Goal: Communication & Community: Connect with others

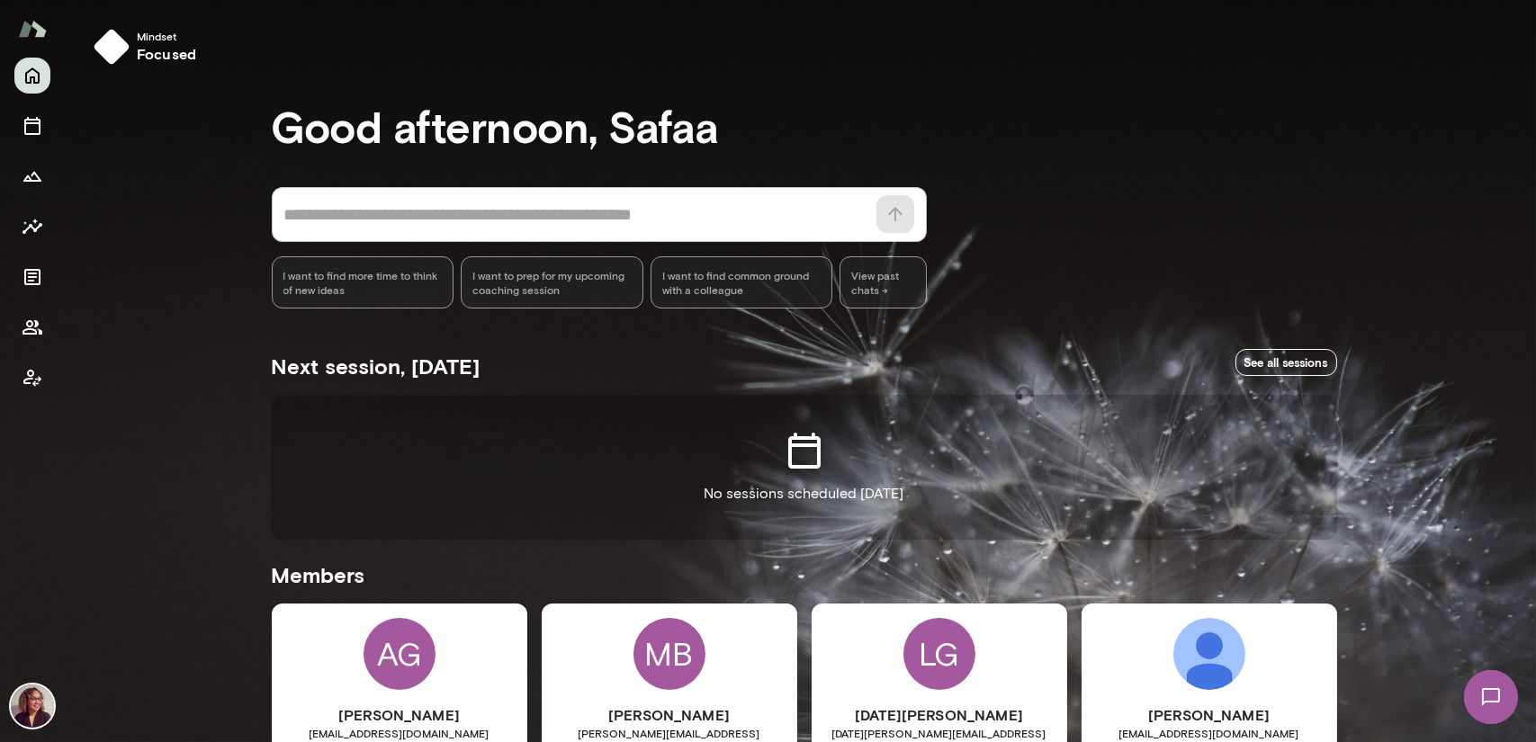
scroll to position [360, 0]
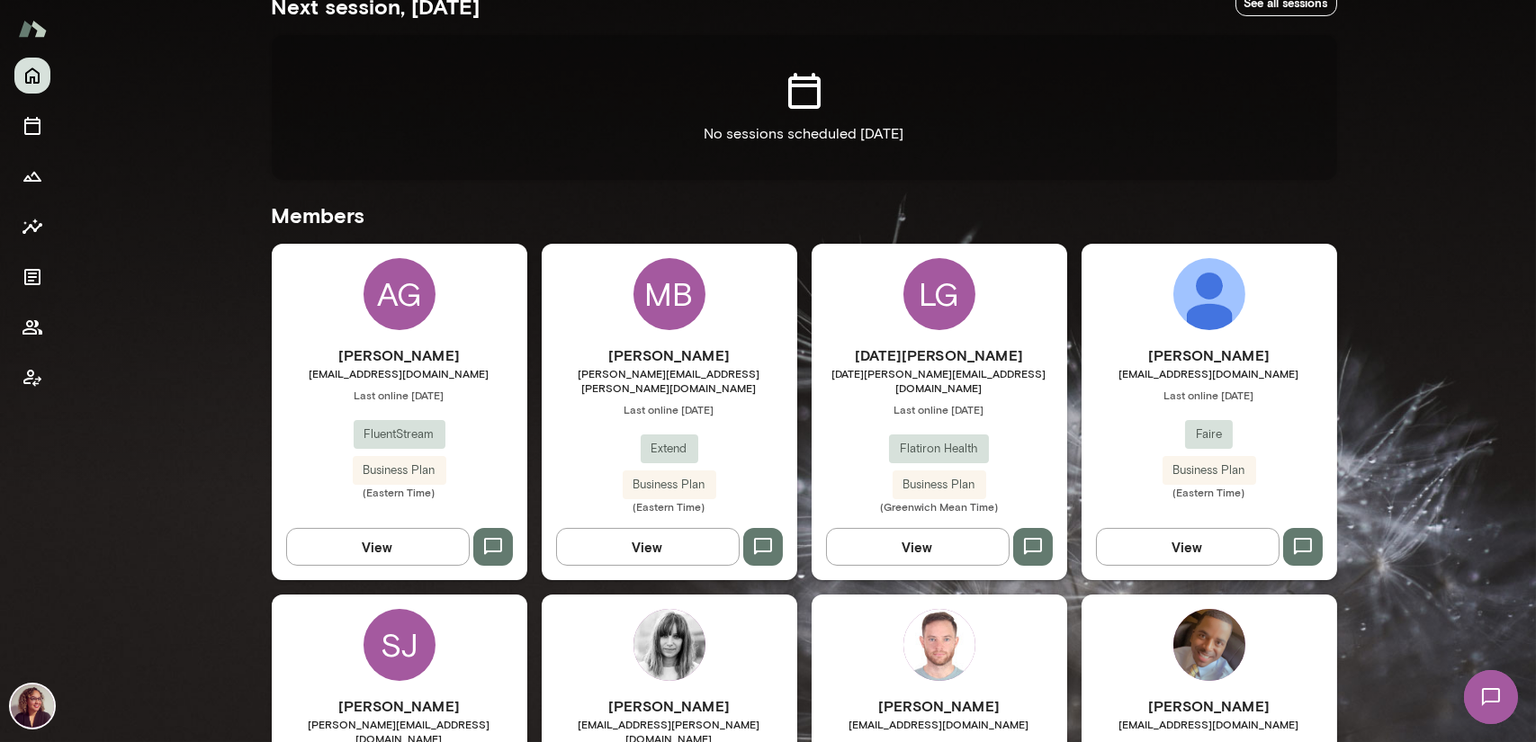
click at [1199, 609] on img at bounding box center [1210, 645] width 72 height 72
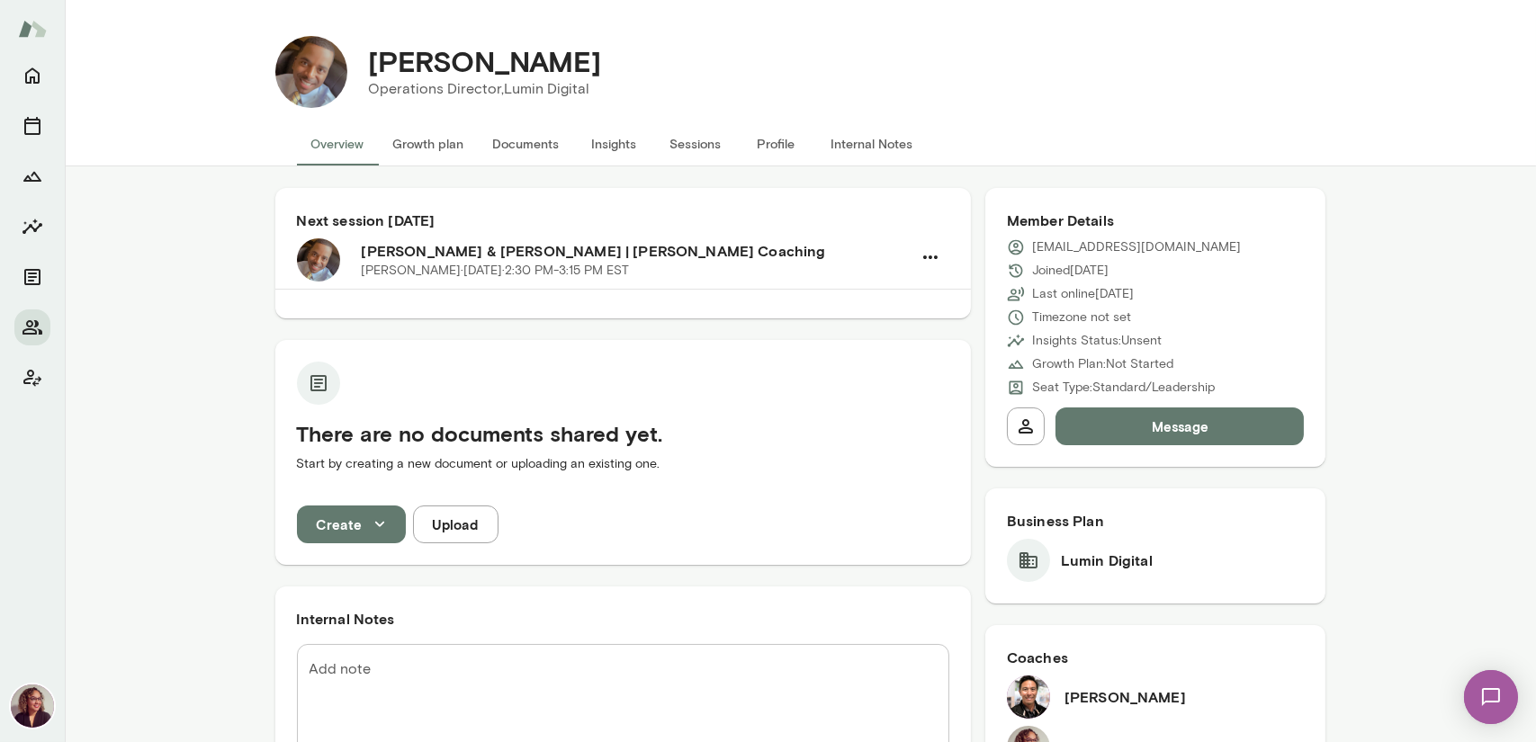
scroll to position [90, 0]
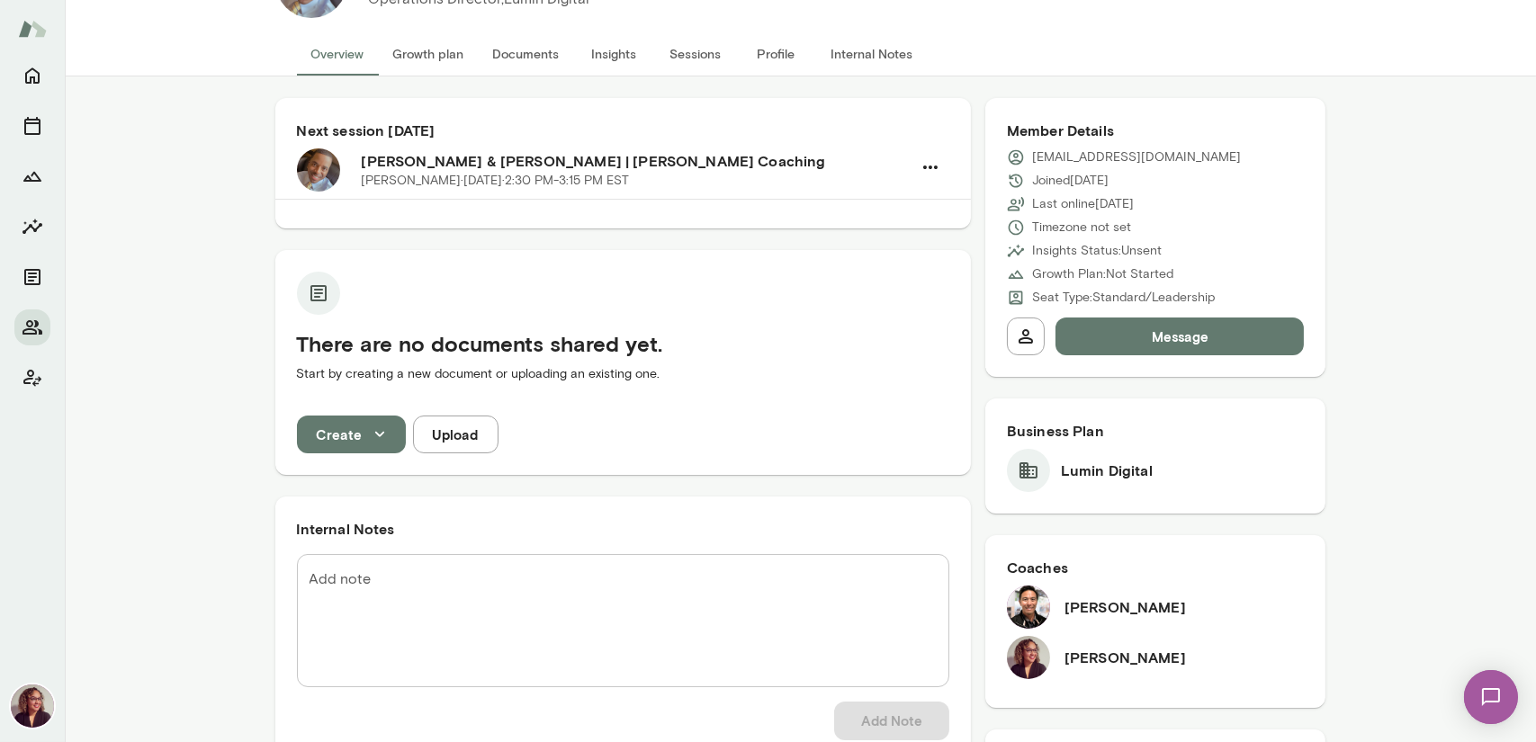
click at [1163, 337] on button "Message" at bounding box center [1180, 337] width 249 height 38
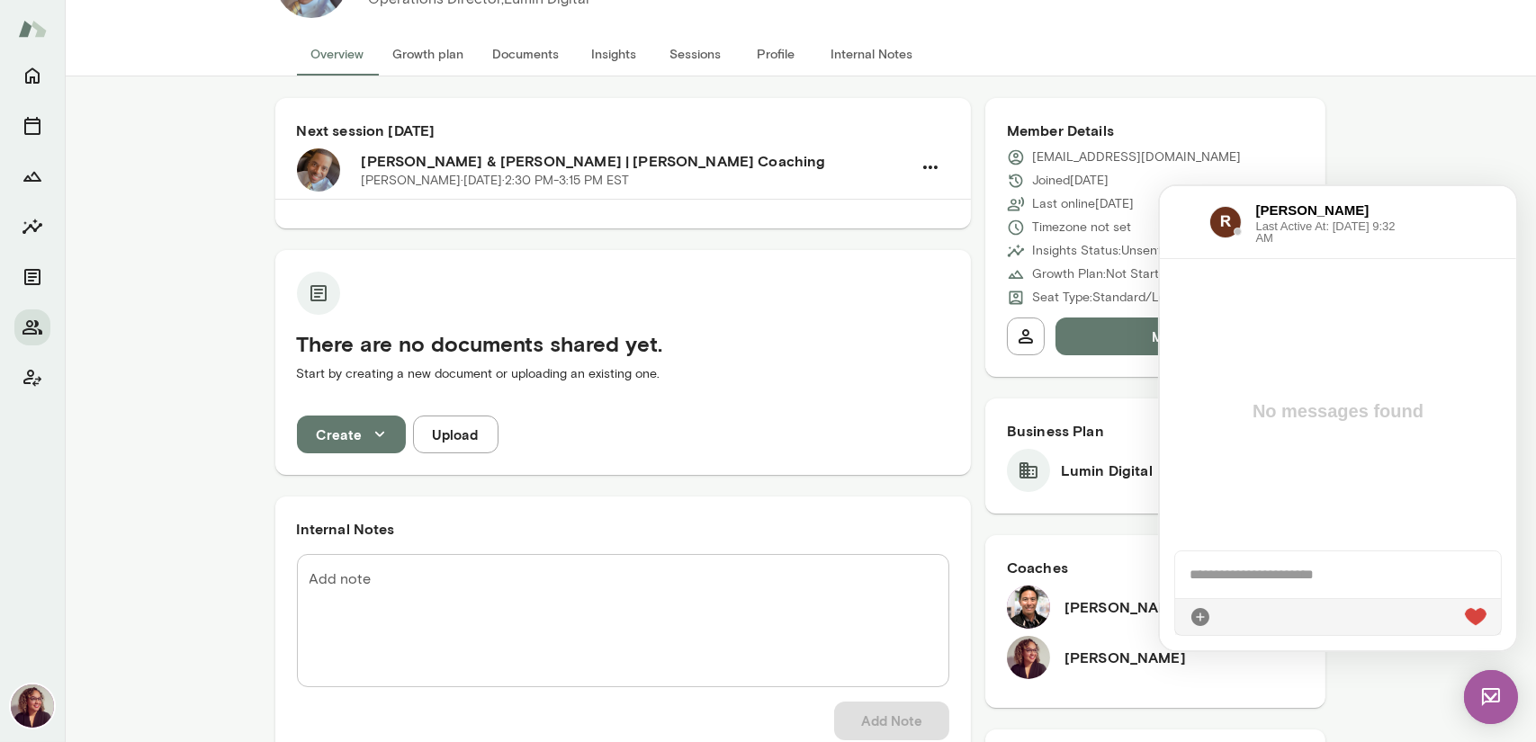
scroll to position [0, 0]
click at [1436, 560] on div "**********" at bounding box center [1337, 565] width 327 height 65
click at [1312, 576] on div "**********" at bounding box center [1337, 565] width 327 height 65
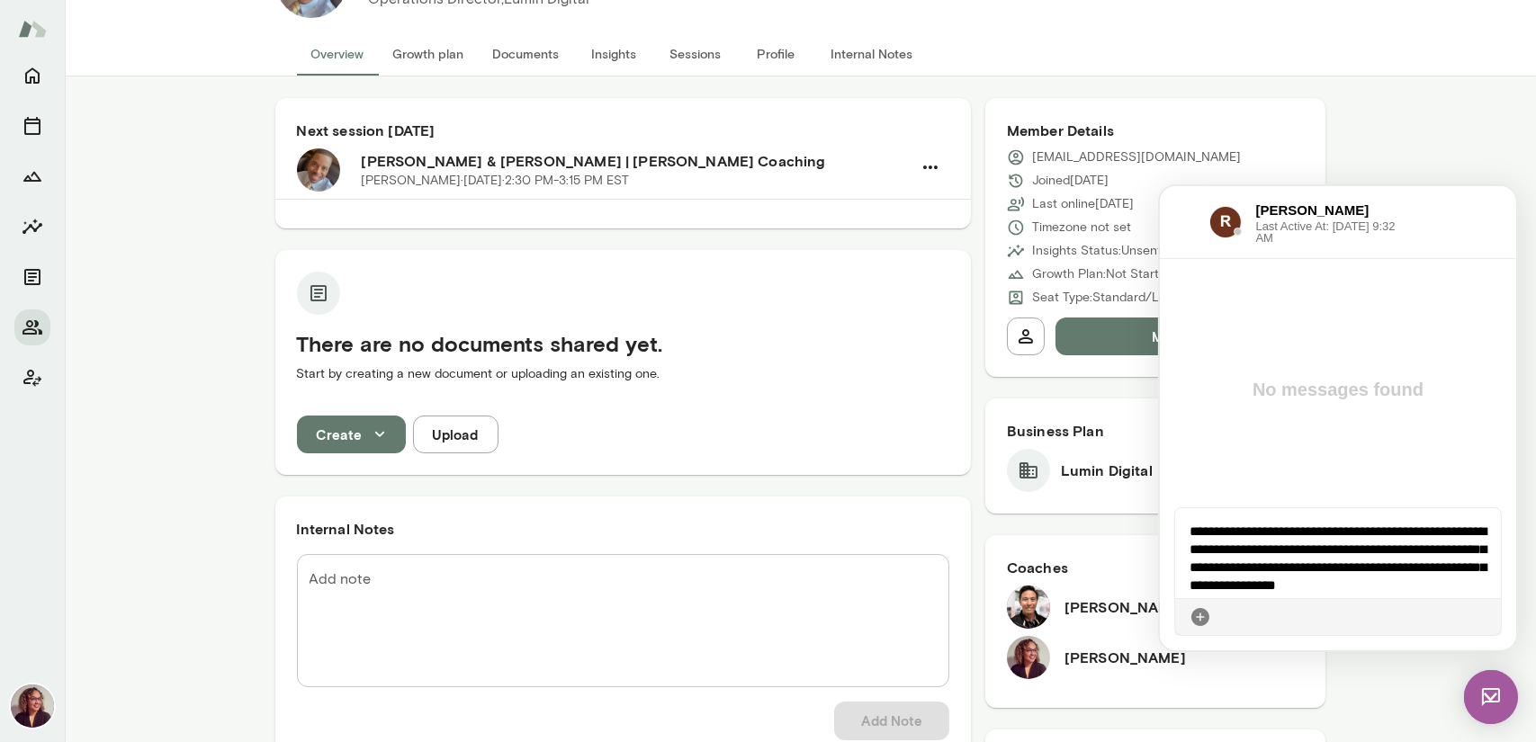
scroll to position [13, 0]
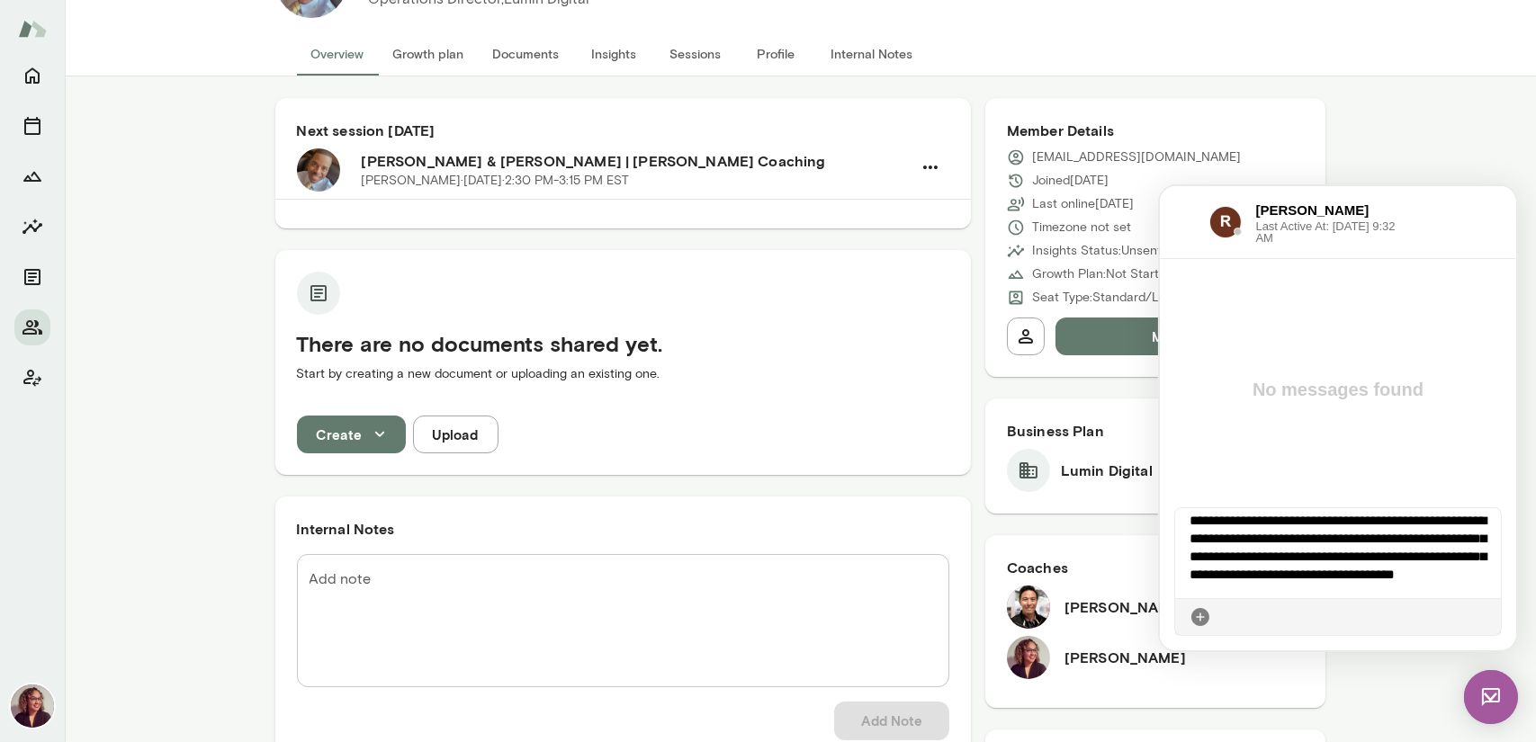
click at [1486, 616] on icon at bounding box center [1486, 616] width 0 height 0
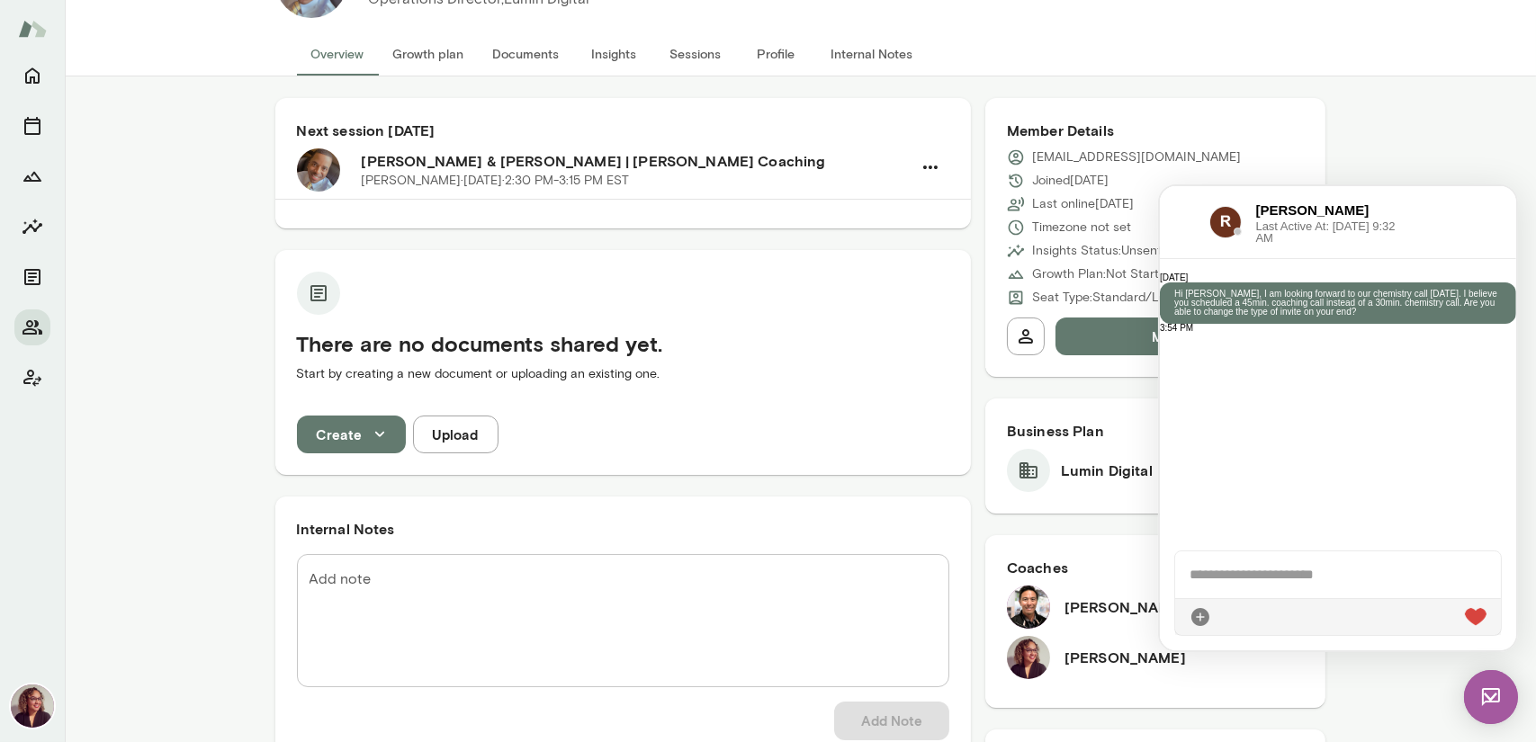
scroll to position [0, 0]
click at [1432, 166] on div "Next session [DATE] [PERSON_NAME] & [PERSON_NAME] | [PERSON_NAME] Coaching [PER…" at bounding box center [800, 694] width 1471 height 1237
click at [1487, 697] on img at bounding box center [1490, 697] width 54 height 54
